Goal: Information Seeking & Learning: Learn about a topic

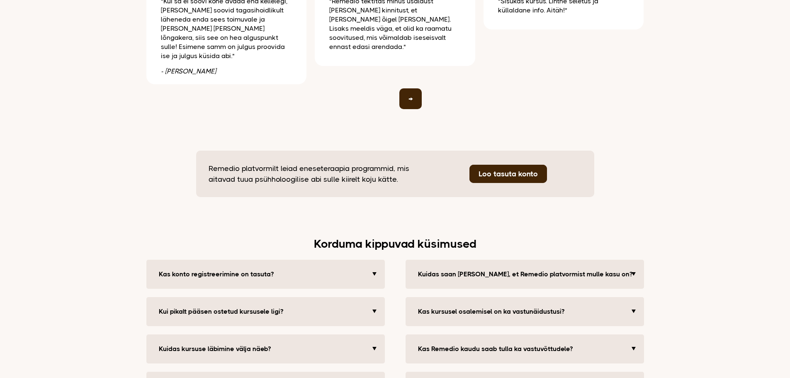
scroll to position [1701, 0]
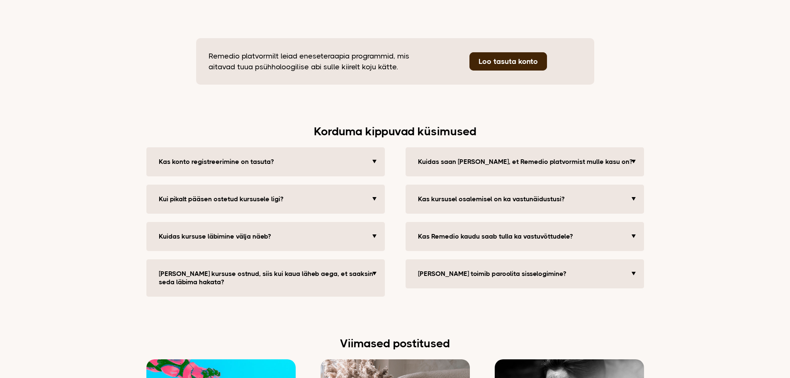
click at [377, 154] on button "Kas konto registreerimine on tasuta?" at bounding box center [267, 162] width 224 height 17
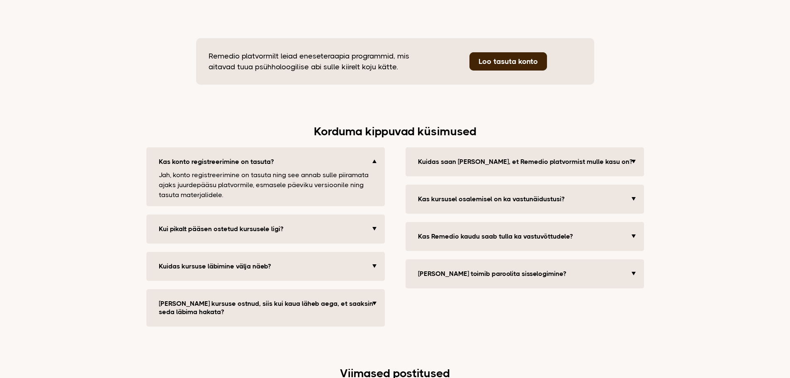
click at [377, 154] on button "Kas konto registreerimine on tasuta?" at bounding box center [267, 162] width 224 height 17
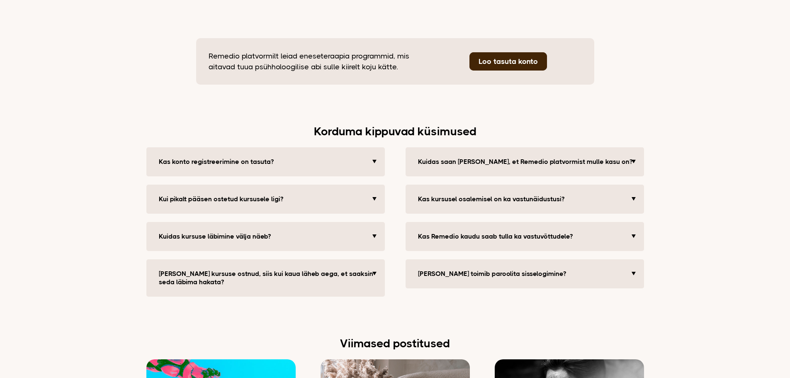
click at [377, 154] on button "Kas konto registreerimine on tasuta?" at bounding box center [267, 162] width 224 height 17
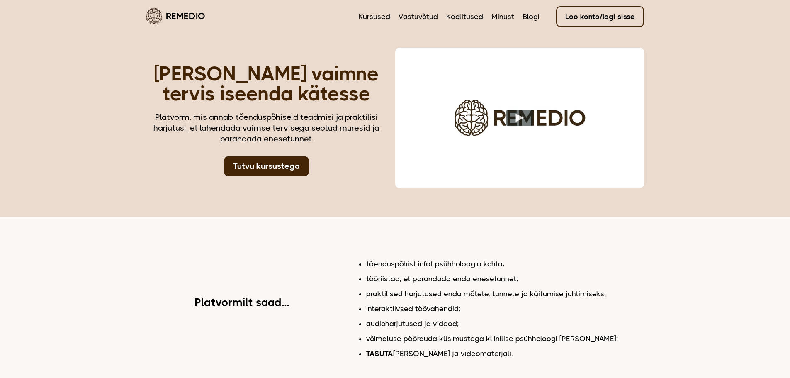
scroll to position [0, 0]
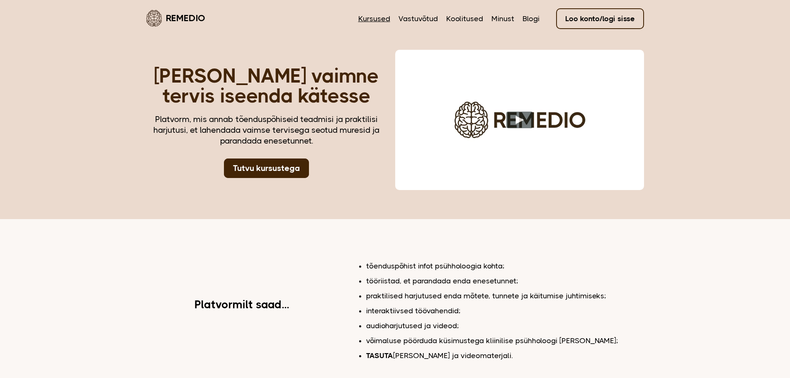
click at [381, 20] on link "Kursused" at bounding box center [374, 18] width 32 height 11
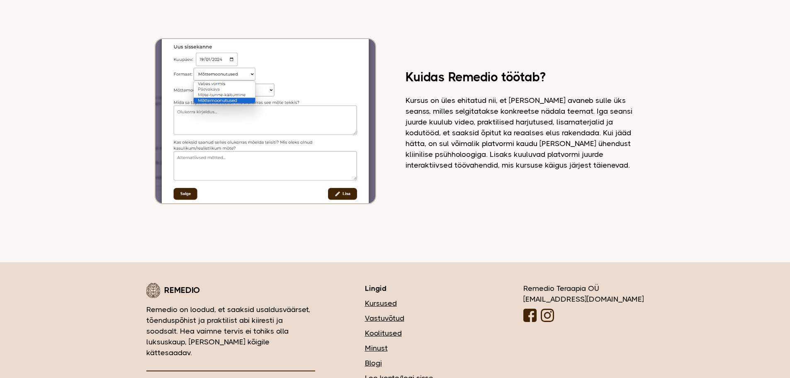
scroll to position [865, 0]
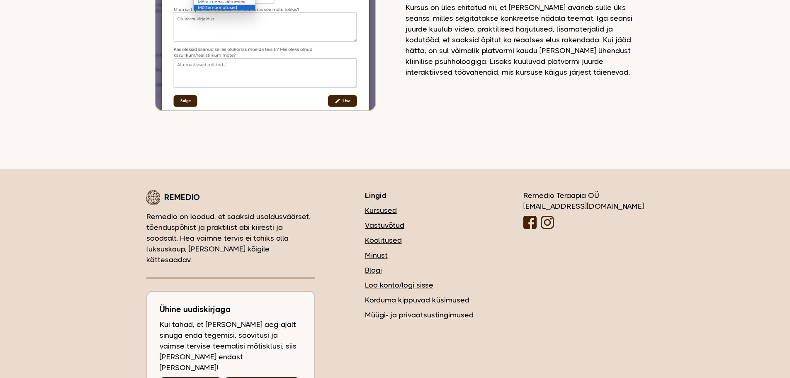
type input "**********"
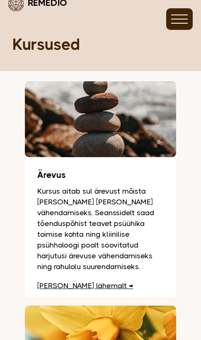
scroll to position [0, 0]
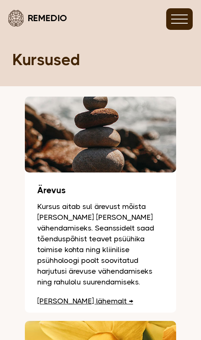
click at [185, 22] on button at bounding box center [179, 19] width 27 height 22
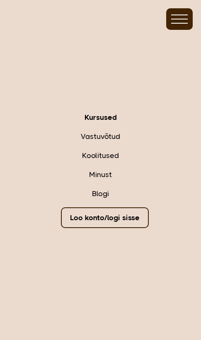
click at [185, 22] on button at bounding box center [179, 19] width 27 height 22
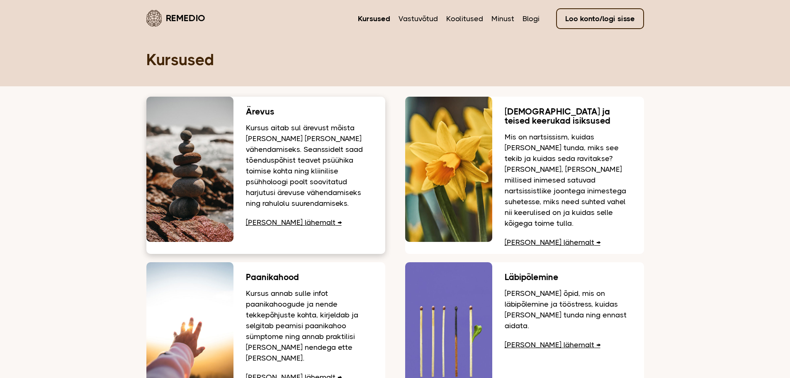
click at [310, 138] on p "Kursus aitab sul ärevust mõista [PERSON_NAME] [PERSON_NAME] vähendamiseks. Sean…" at bounding box center [309, 165] width 127 height 86
